Goal: Find specific page/section: Find specific page/section

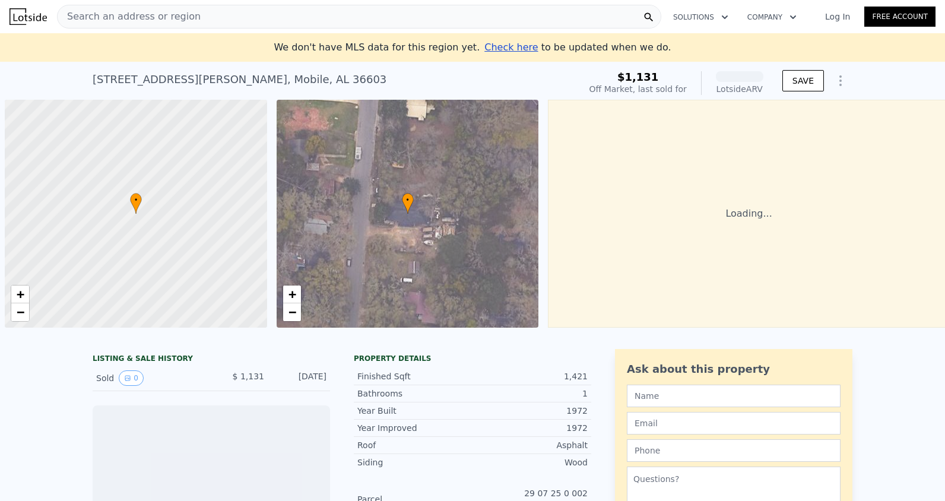
scroll to position [0, 5]
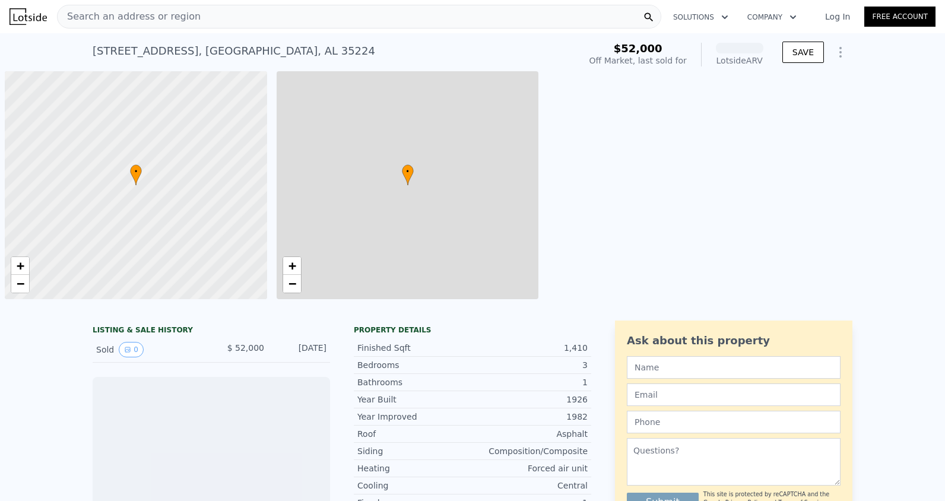
scroll to position [0, 5]
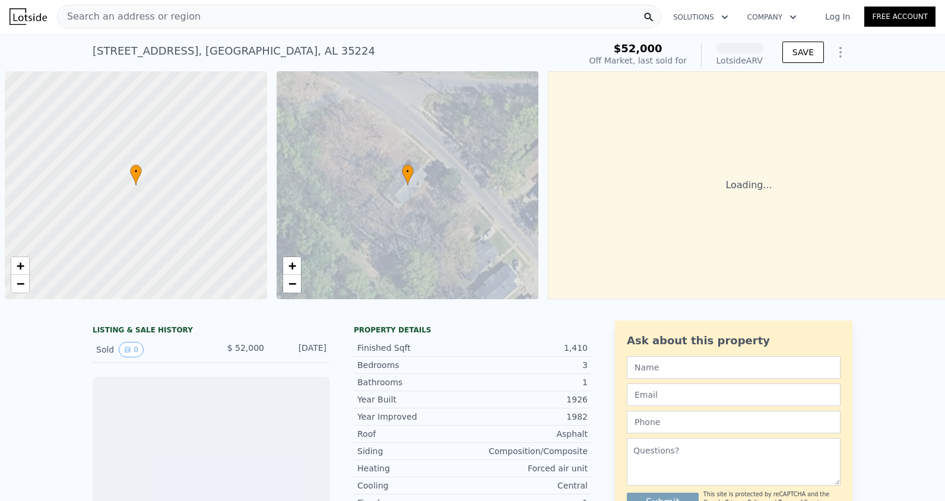
scroll to position [0, 5]
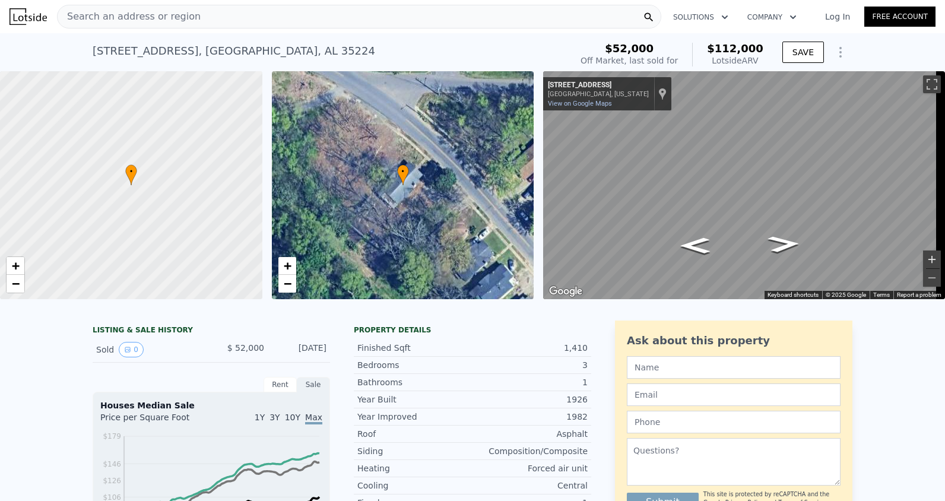
click at [929, 262] on button "Zoom in" at bounding box center [932, 260] width 18 height 18
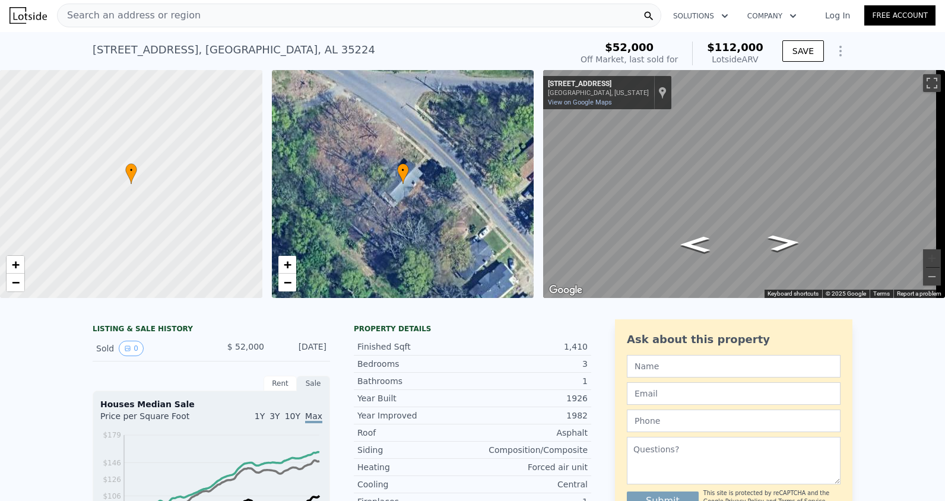
scroll to position [0, 0]
